Goal: Task Accomplishment & Management: Use online tool/utility

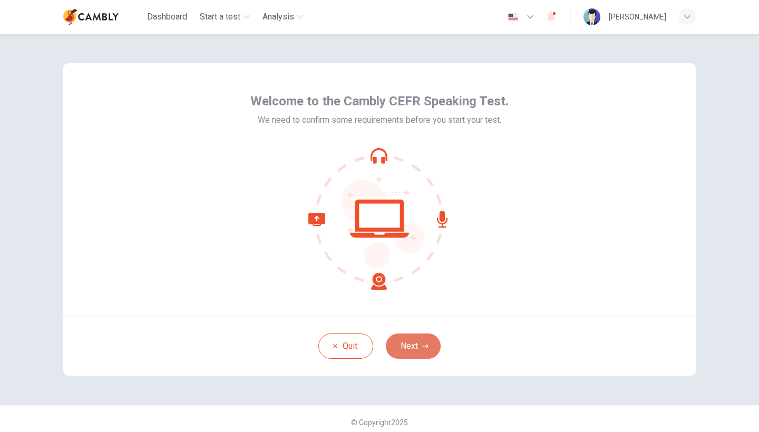
click at [409, 344] on button "Next" at bounding box center [413, 346] width 55 height 25
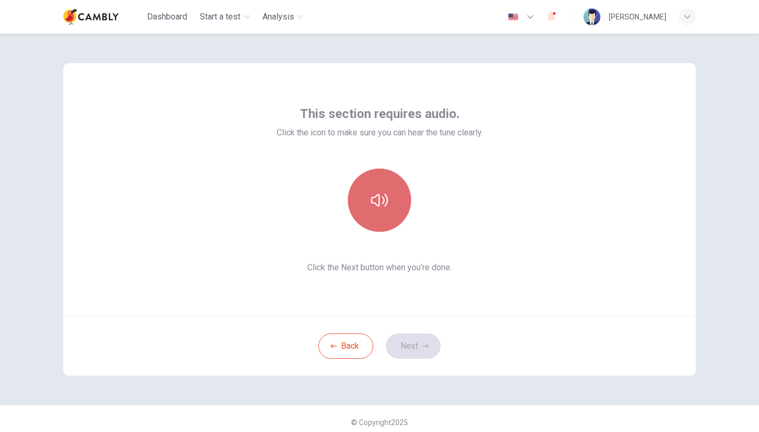
click at [388, 217] on button "button" at bounding box center [379, 200] width 63 height 63
click at [377, 213] on button "button" at bounding box center [379, 200] width 63 height 63
click at [382, 215] on button "button" at bounding box center [379, 200] width 63 height 63
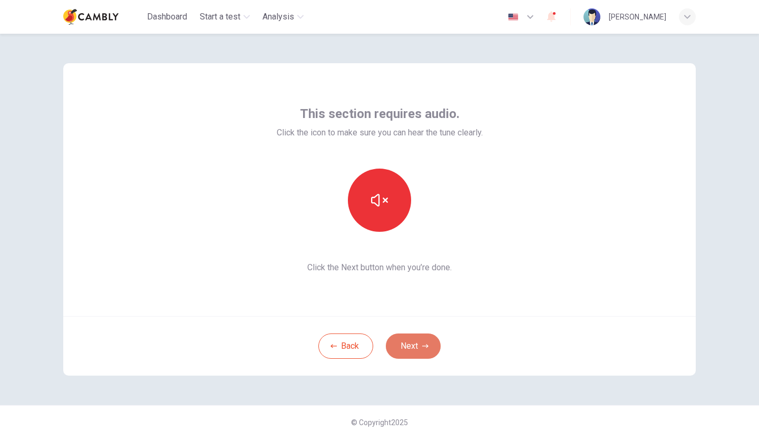
click at [415, 344] on button "Next" at bounding box center [413, 346] width 55 height 25
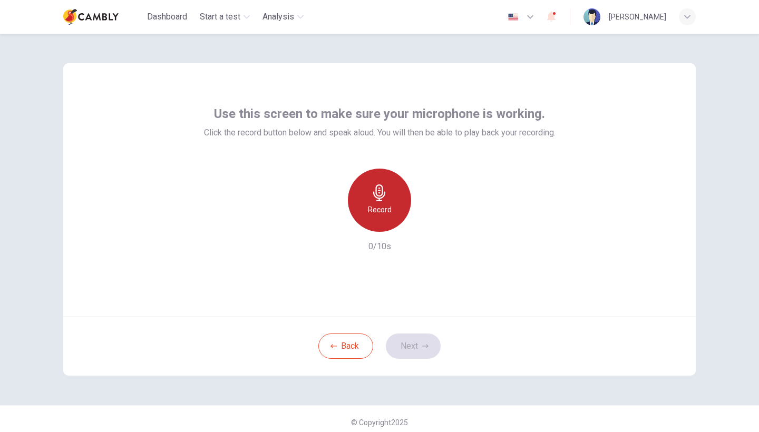
click at [386, 209] on h6 "Record" at bounding box center [380, 210] width 24 height 13
click at [385, 216] on h6 "Stop" at bounding box center [380, 210] width 16 height 13
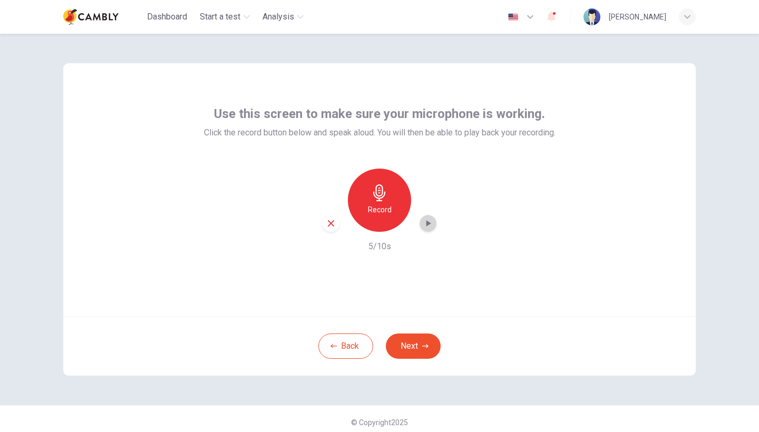
click at [423, 226] on icon "button" at bounding box center [428, 223] width 11 height 11
click at [413, 347] on button "Next" at bounding box center [413, 346] width 55 height 25
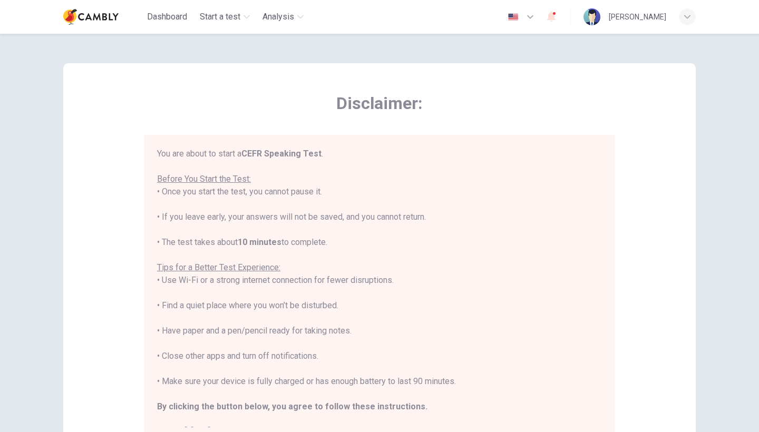
scroll to position [11, 0]
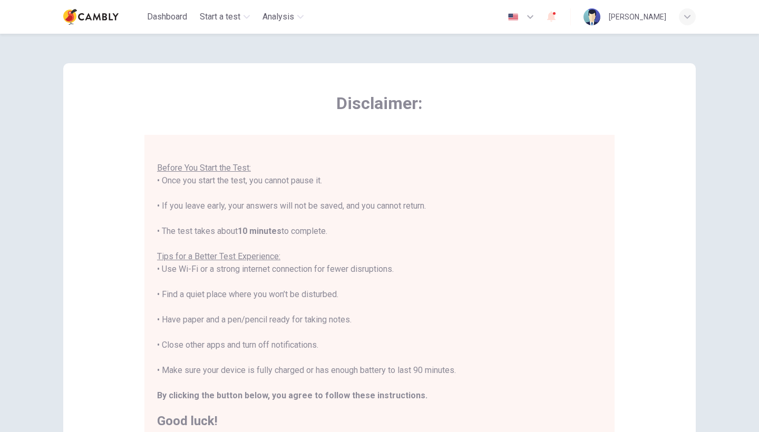
drag, startPoint x: 756, startPoint y: 101, endPoint x: 759, endPoint y: 141, distance: 40.2
click at [759, 142] on div "Disclaimer: You are about to start a CEFR Speaking Test . Before You Start the …" at bounding box center [379, 233] width 759 height 399
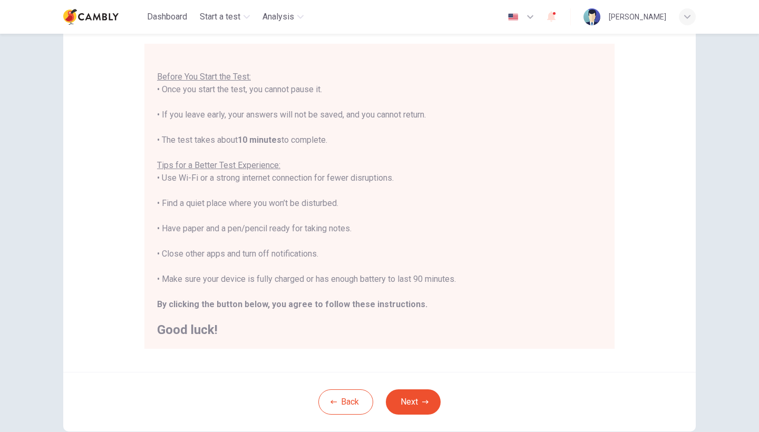
scroll to position [93, 0]
click at [415, 400] on button "Next" at bounding box center [413, 400] width 55 height 25
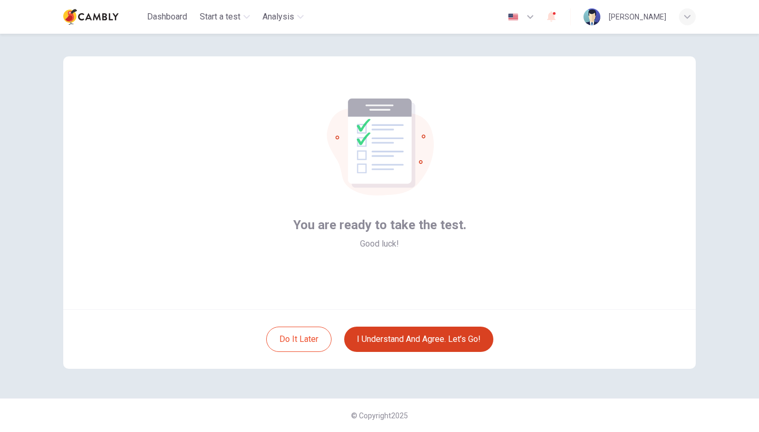
click at [425, 343] on button "I understand and agree. Let’s go!" at bounding box center [418, 339] width 149 height 25
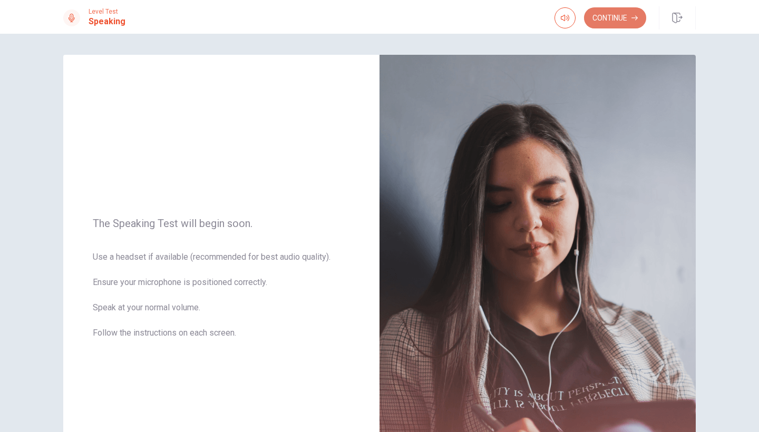
click at [621, 22] on button "Continue" at bounding box center [615, 17] width 62 height 21
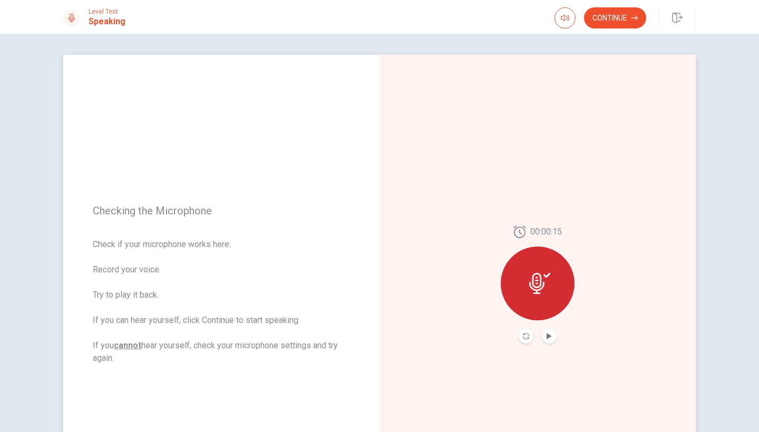
click at [551, 337] on button "Play Audio" at bounding box center [549, 336] width 15 height 15
click at [621, 23] on button "Continue" at bounding box center [615, 17] width 62 height 21
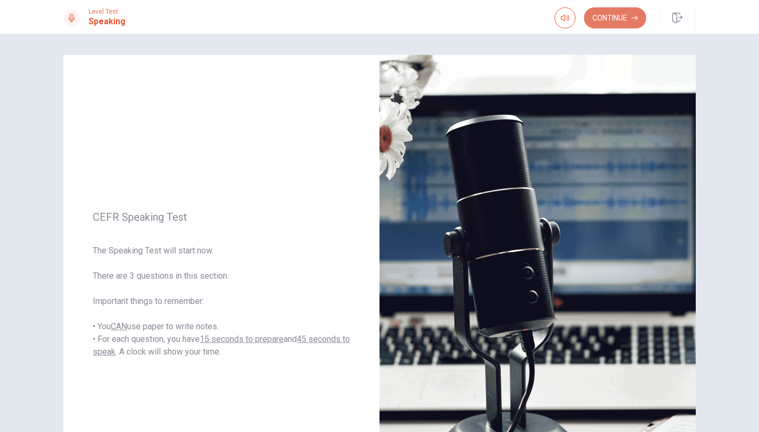
click at [614, 18] on button "Continue" at bounding box center [615, 17] width 62 height 21
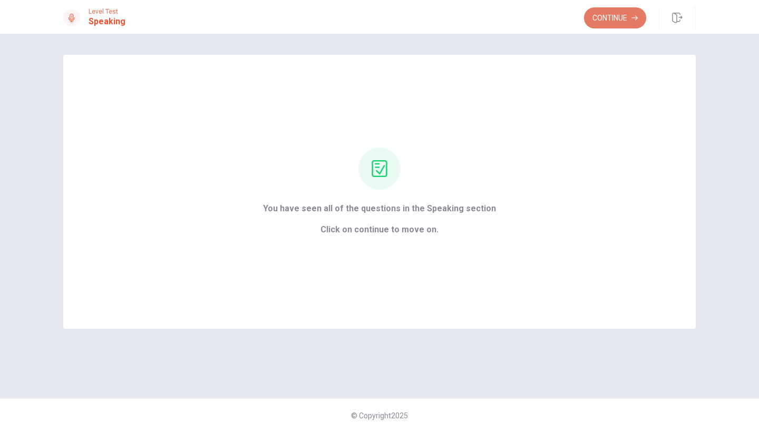
click at [613, 24] on button "Continue" at bounding box center [615, 17] width 62 height 21
